Goal: Information Seeking & Learning: Get advice/opinions

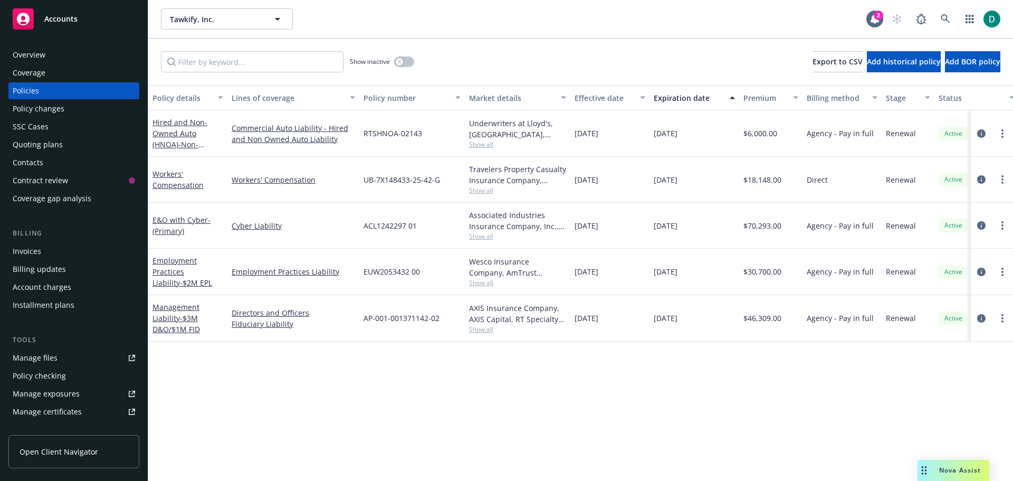
click at [941, 465] on div "Nova Assist" at bounding box center [954, 470] width 72 height 21
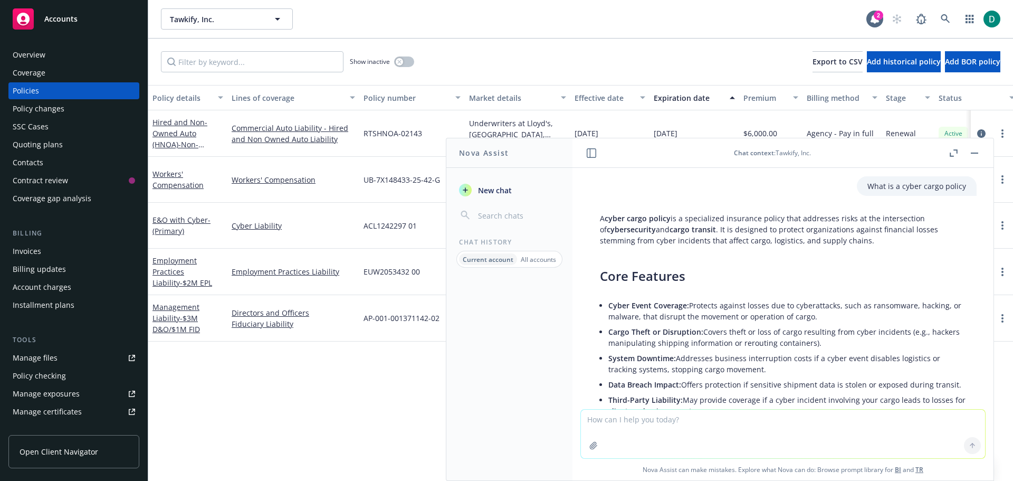
click at [687, 426] on textarea at bounding box center [783, 434] width 404 height 49
paste textarea "Lo Ipsu, Dolorsita cons adipiscing eli sedd eiusmo temp incidid! Utlabo etdo ma…"
type textarea "Lore ip dolo si amet co adipi elitsed doei tem inci utlab et dolo M aliqu eni a…"
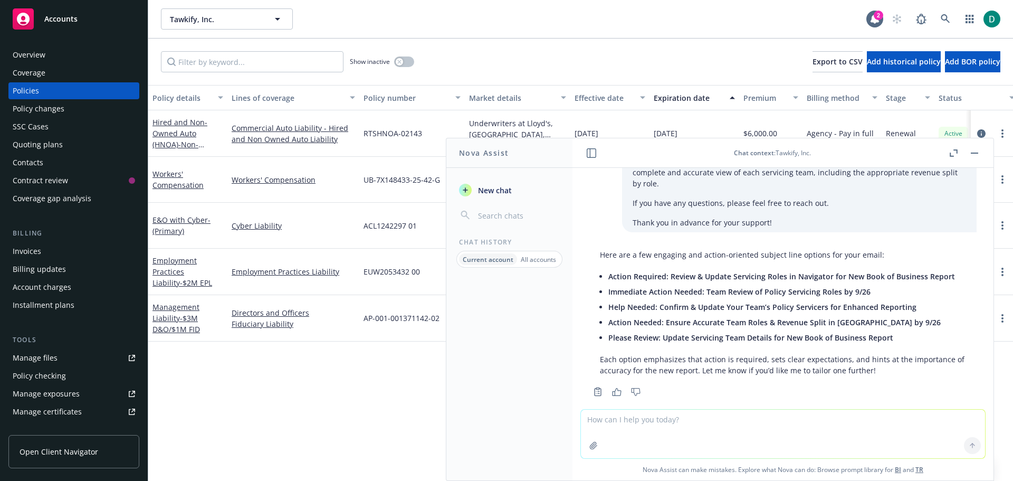
scroll to position [4530, 0]
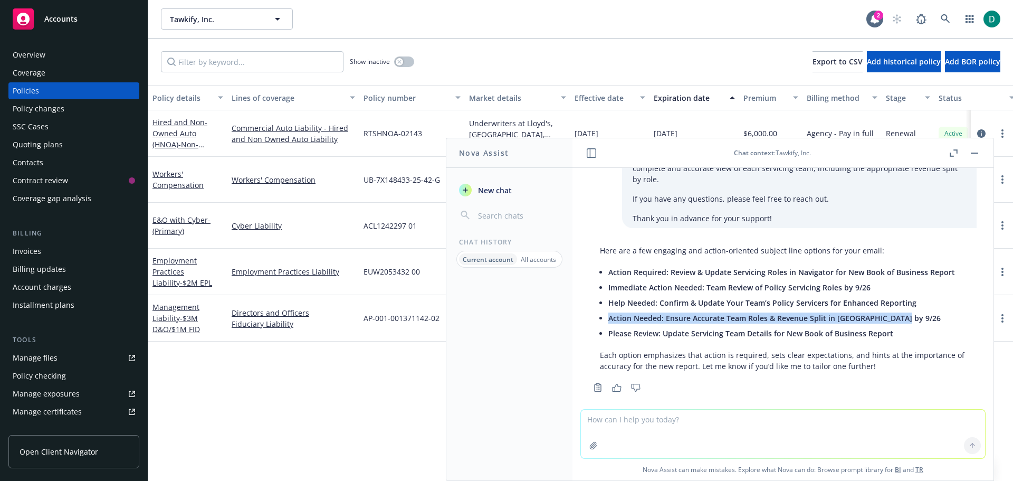
drag, startPoint x: 909, startPoint y: 305, endPoint x: 610, endPoint y: 309, distance: 299.3
click at [609, 310] on li "Action Needed: Ensure Accurate Team Roles & Revenue Split in [GEOGRAPHIC_DATA] …" at bounding box center [788, 317] width 358 height 15
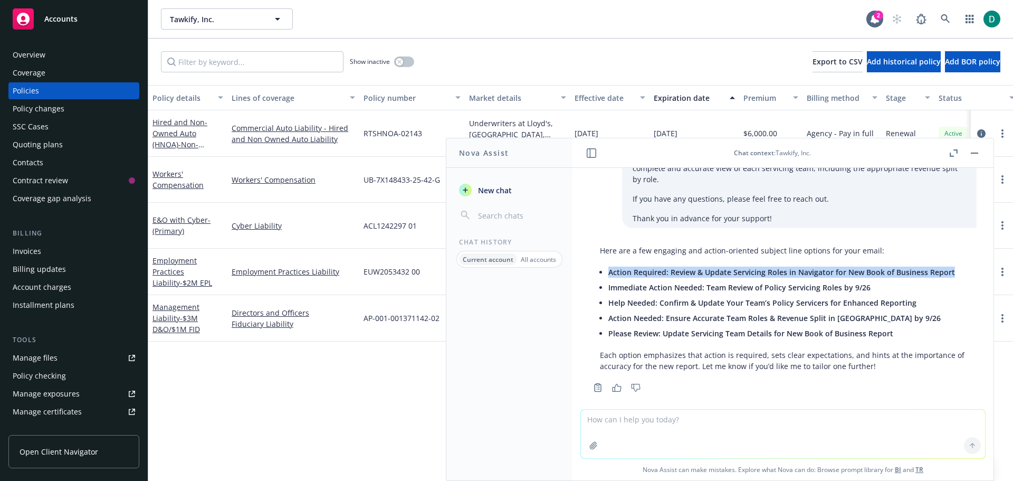
drag, startPoint x: 955, startPoint y: 260, endPoint x: 602, endPoint y: 266, distance: 353.7
click at [602, 266] on div "Here are a few engaging and action-oriented subject line options for your email…" at bounding box center [783, 308] width 387 height 135
copy span "Action Required: Review & Update Servicing Roles in Navigator for New Book of B…"
